Goal: Download file/media

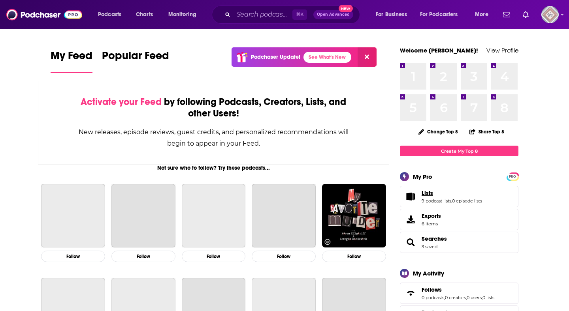
click at [429, 194] on span "Lists" at bounding box center [426, 193] width 11 height 7
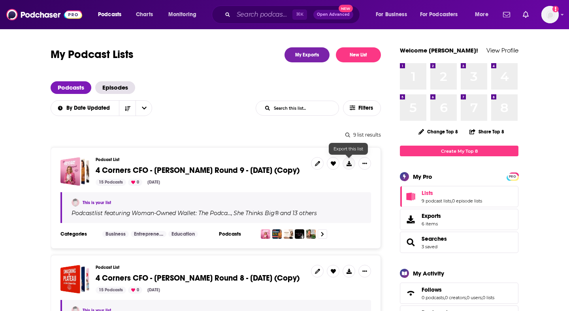
click at [347, 161] on icon at bounding box center [348, 163] width 5 height 5
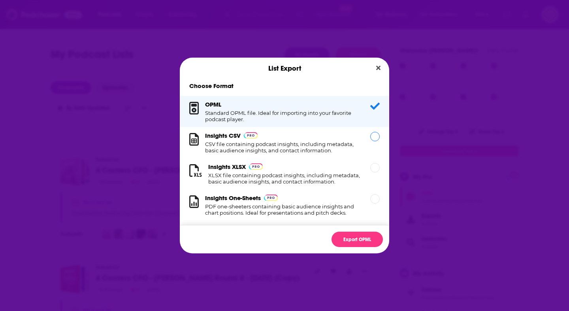
click at [335, 142] on h1 "CSV file containing podcast insights, including metadata, basic audience insigh…" at bounding box center [283, 147] width 156 height 13
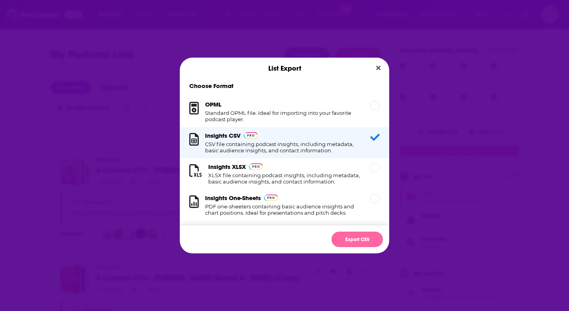
click at [367, 237] on button "Export CSV" at bounding box center [356, 239] width 51 height 15
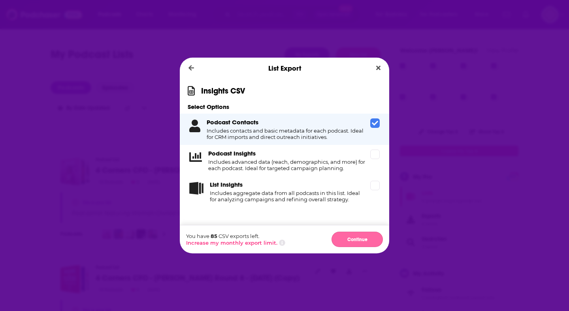
click at [362, 234] on button "Continue" at bounding box center [356, 239] width 51 height 15
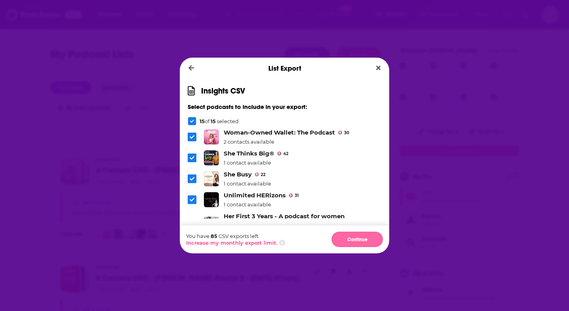
click at [360, 240] on button "Continue" at bounding box center [356, 239] width 51 height 15
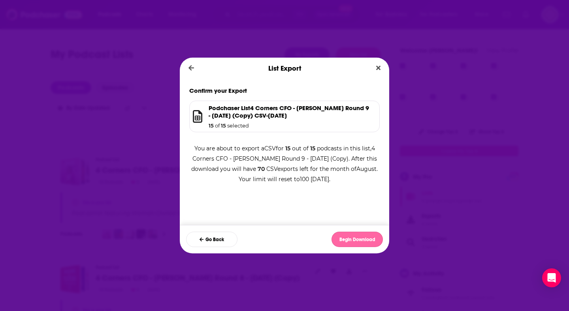
click at [358, 241] on button "Begin Download" at bounding box center [356, 239] width 51 height 15
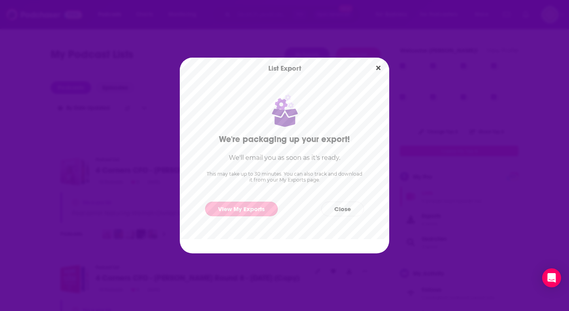
click at [251, 203] on link "View My Exports" at bounding box center [241, 209] width 73 height 15
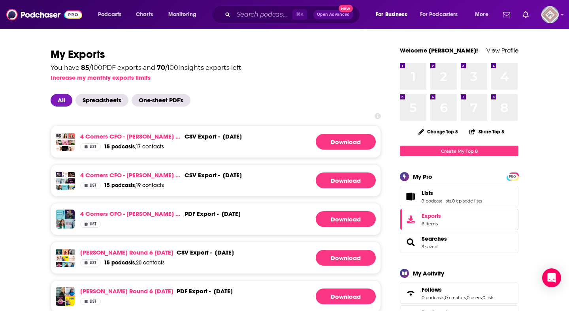
click at [432, 214] on span "Exports" at bounding box center [430, 215] width 19 height 7
click at [357, 145] on link "Download" at bounding box center [346, 142] width 60 height 16
